Goal: Find specific page/section: Find specific page/section

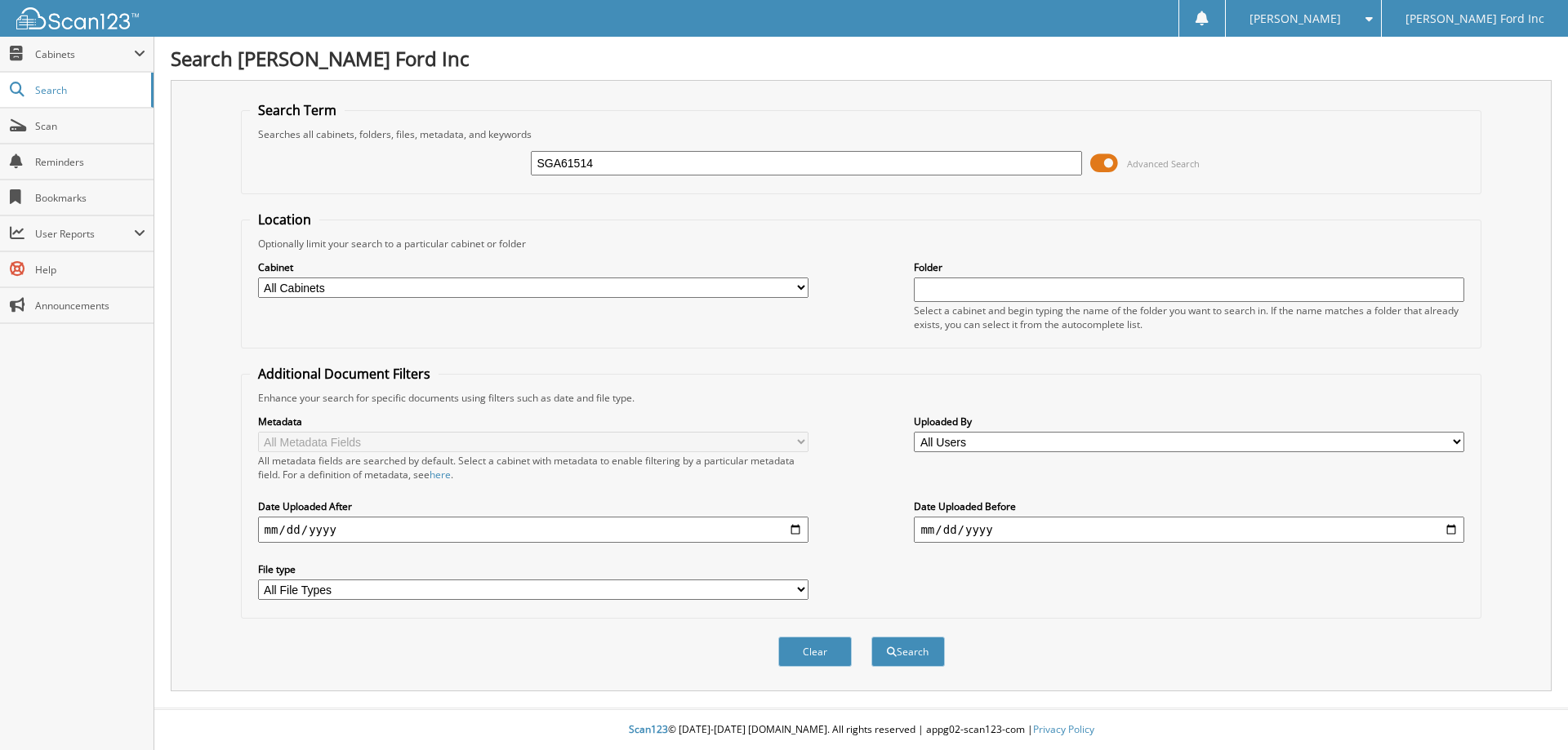
type input "SGA61514"
click at [871, 637] on button "Search" at bounding box center [908, 652] width 74 height 30
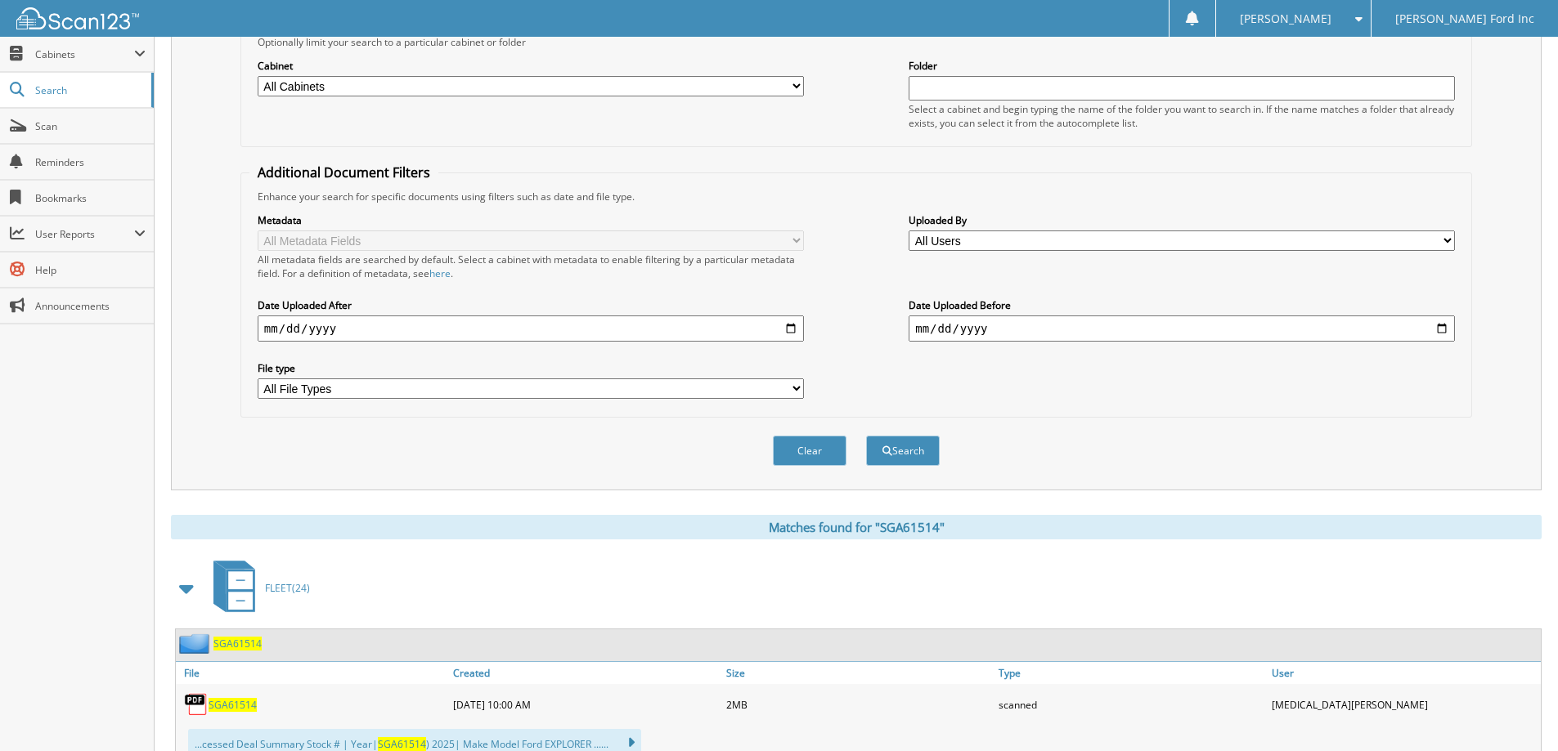
scroll to position [262, 0]
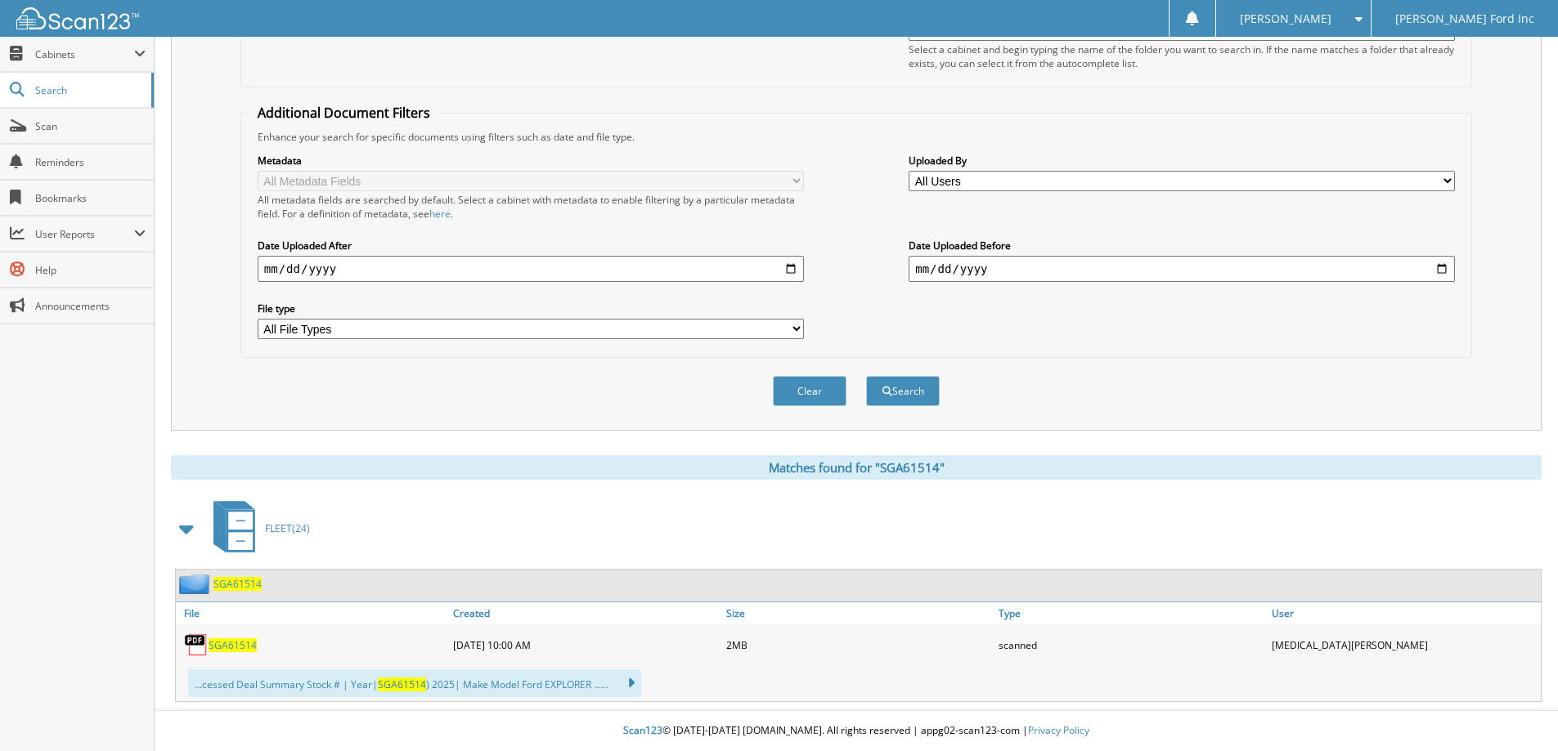
click at [231, 646] on span "SGA61514" at bounding box center [232, 646] width 48 height 14
